Goal: Check status: Check status

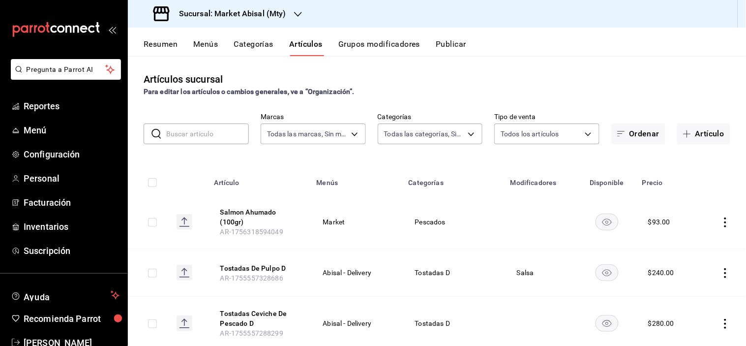
scroll to position [252, 0]
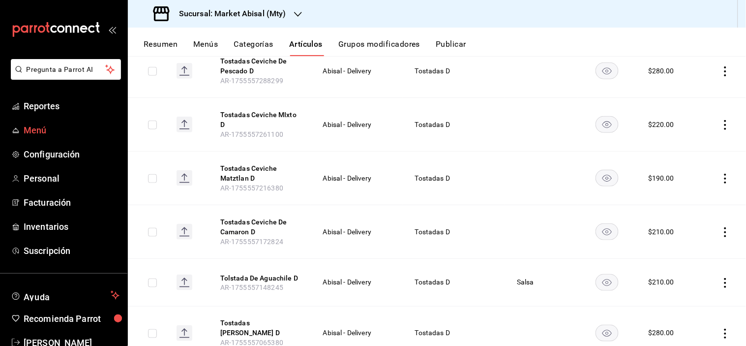
click at [58, 133] on span "Menú" at bounding box center [72, 129] width 96 height 13
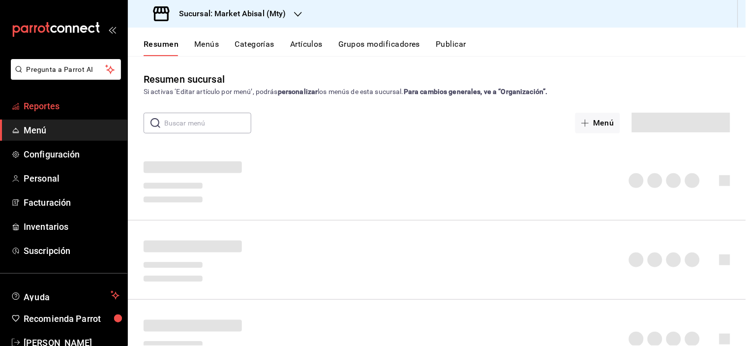
click at [67, 105] on span "Reportes" at bounding box center [72, 105] width 96 height 13
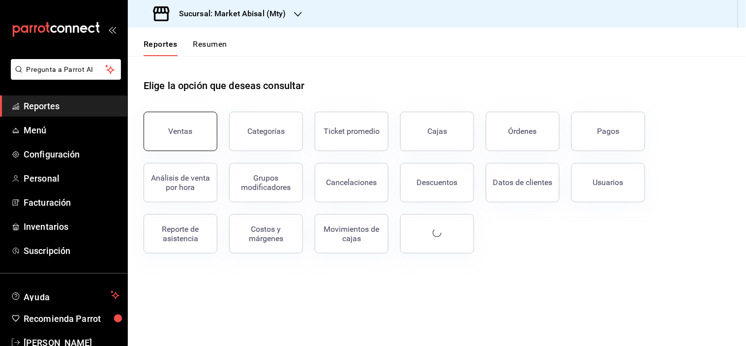
click at [187, 126] on div "Ventas" at bounding box center [181, 130] width 24 height 9
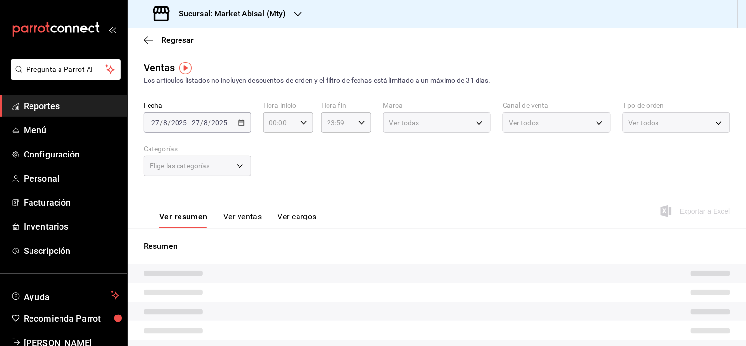
scroll to position [55, 0]
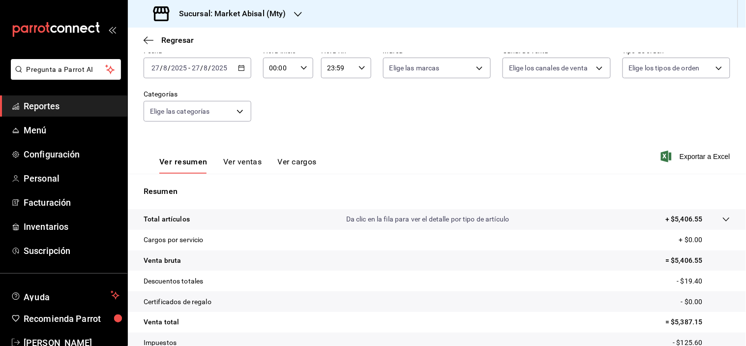
click at [242, 64] on icon "button" at bounding box center [241, 67] width 7 height 7
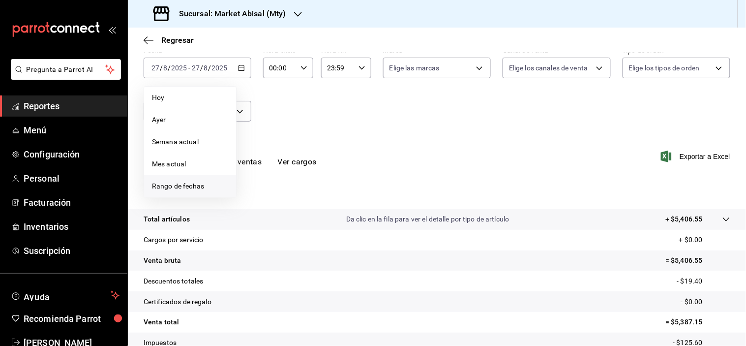
click at [176, 187] on span "Rango de fechas" at bounding box center [190, 186] width 76 height 10
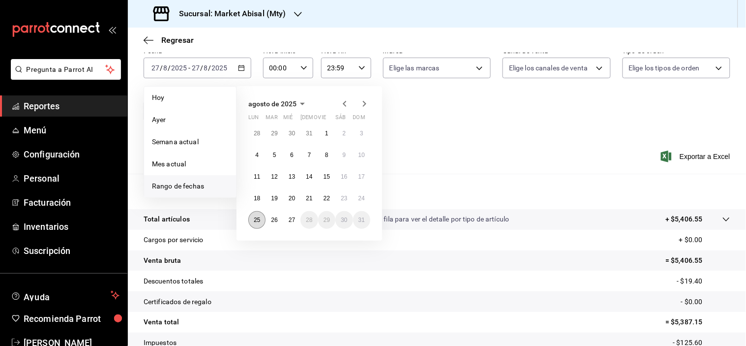
click at [253, 218] on button "25" at bounding box center [256, 220] width 17 height 18
click at [254, 218] on abbr "25" at bounding box center [257, 219] width 6 height 7
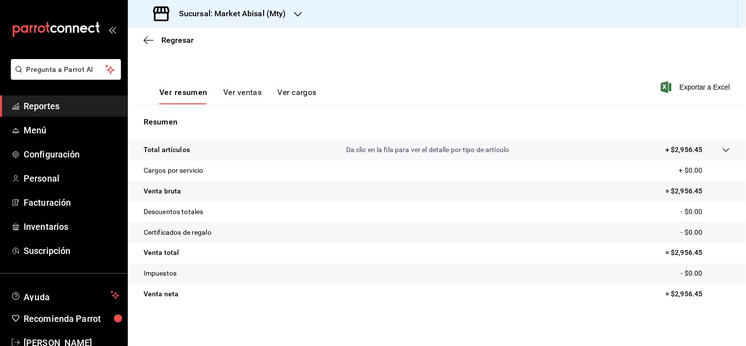
scroll to position [125, 0]
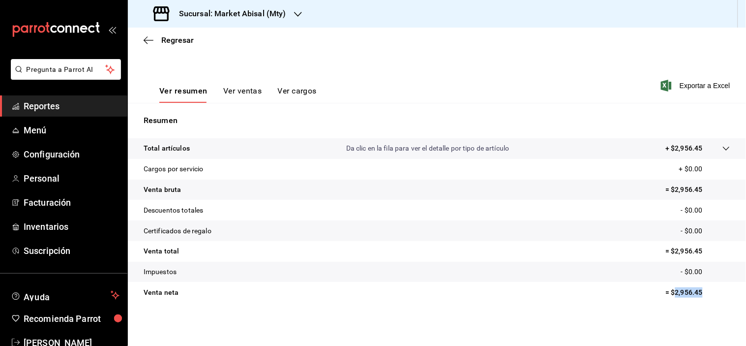
drag, startPoint x: 666, startPoint y: 291, endPoint x: 709, endPoint y: 288, distance: 42.4
click at [709, 288] on p "= $2,956.45" at bounding box center [698, 292] width 64 height 10
copy p "2,956.45"
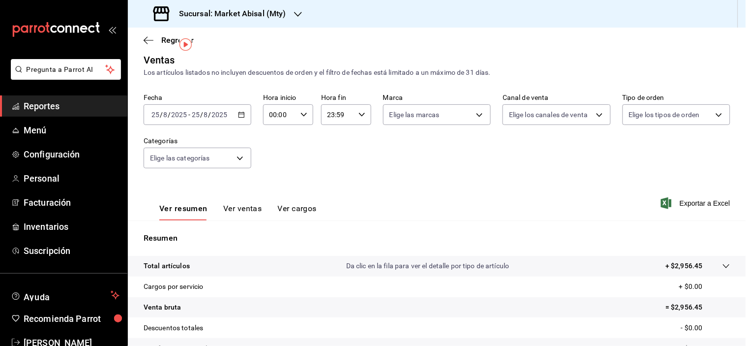
scroll to position [0, 0]
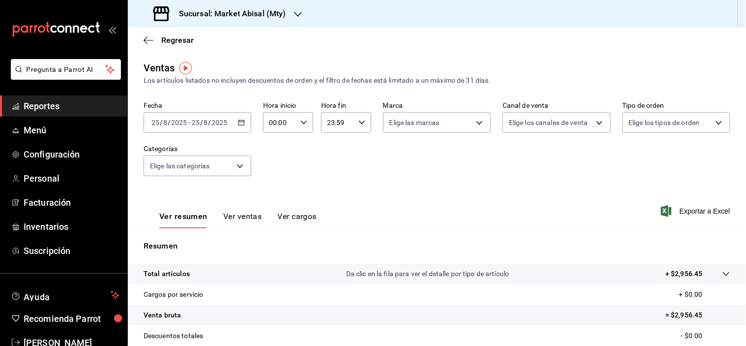
click at [238, 120] on \(Stroke\) "button" at bounding box center [241, 122] width 6 height 5
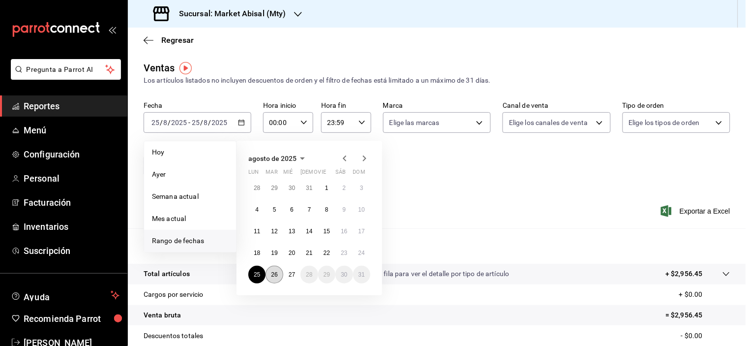
click at [278, 279] on button "26" at bounding box center [274, 275] width 17 height 18
click at [277, 274] on abbr "26" at bounding box center [274, 274] width 6 height 7
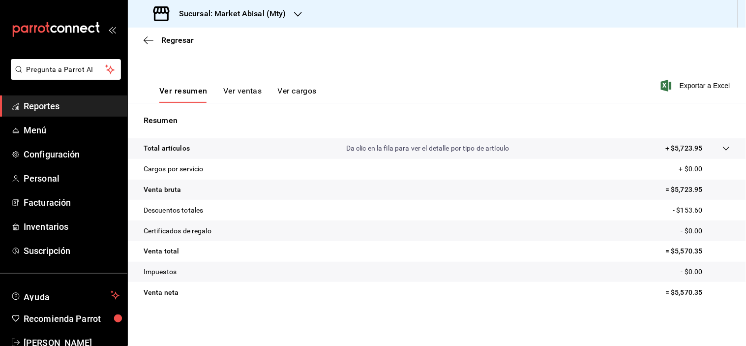
scroll to position [125, 0]
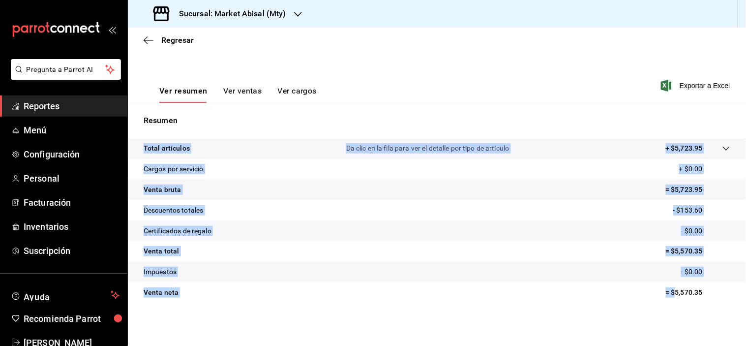
drag, startPoint x: 669, startPoint y: 290, endPoint x: 745, endPoint y: 297, distance: 77.0
click at [745, 297] on div "Regresar Ventas Los artículos listados no incluyen descuentos de orden y el fil…" at bounding box center [437, 187] width 618 height 318
copy tbody "Total artículos Da clic en la fila para ver el detalle por tipo de artículo + $…"
